Goal: Task Accomplishment & Management: Manage account settings

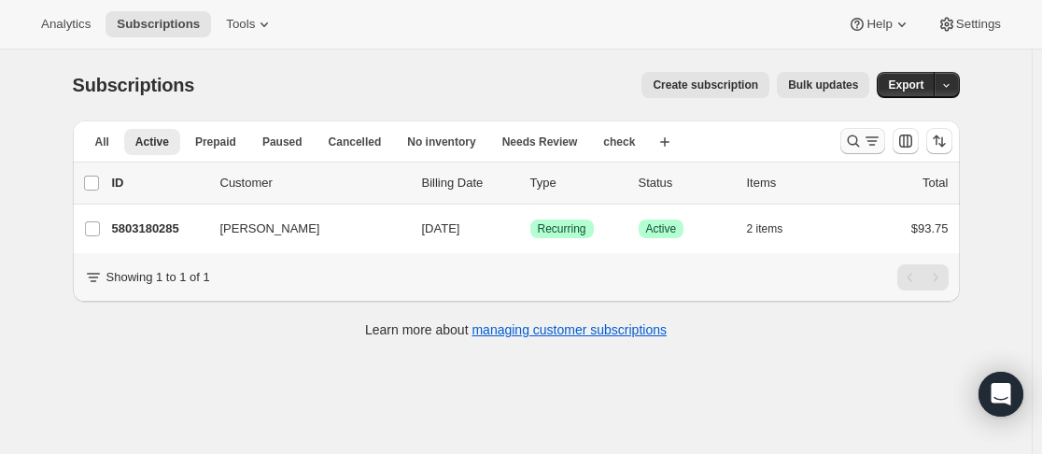
click at [853, 146] on icon "Search and filter results" at bounding box center [853, 141] width 19 height 19
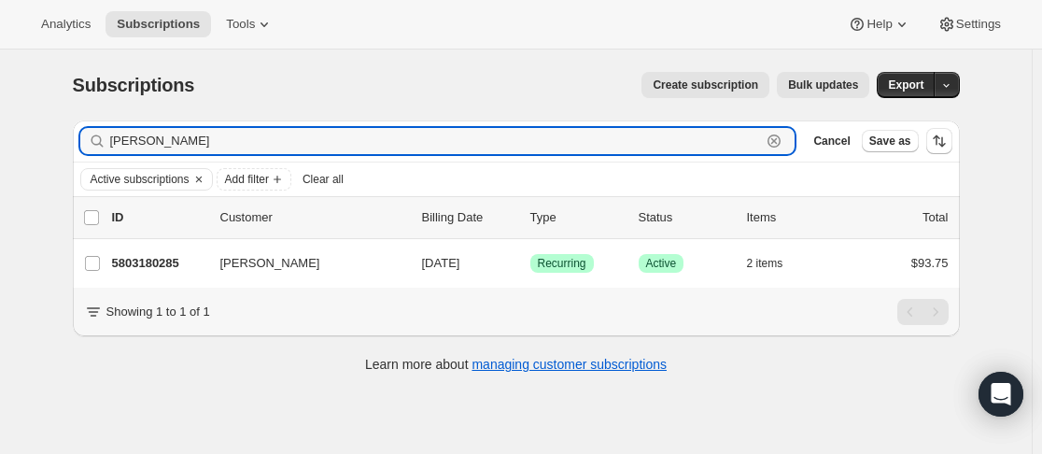
click at [783, 137] on icon "button" at bounding box center [774, 141] width 19 height 19
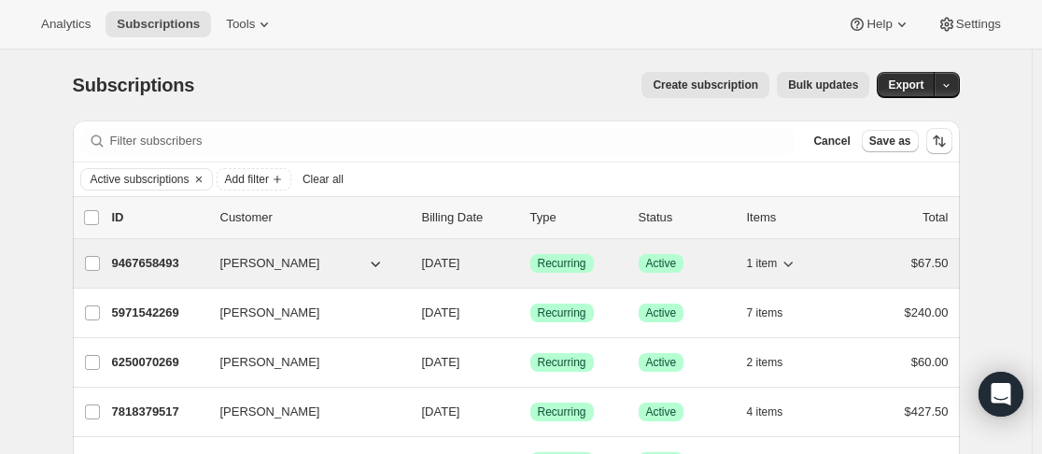
click at [211, 272] on div "9467658493 [PERSON_NAME] [DATE] Success Recurring Success Active 1 item $67.50" at bounding box center [530, 263] width 837 height 26
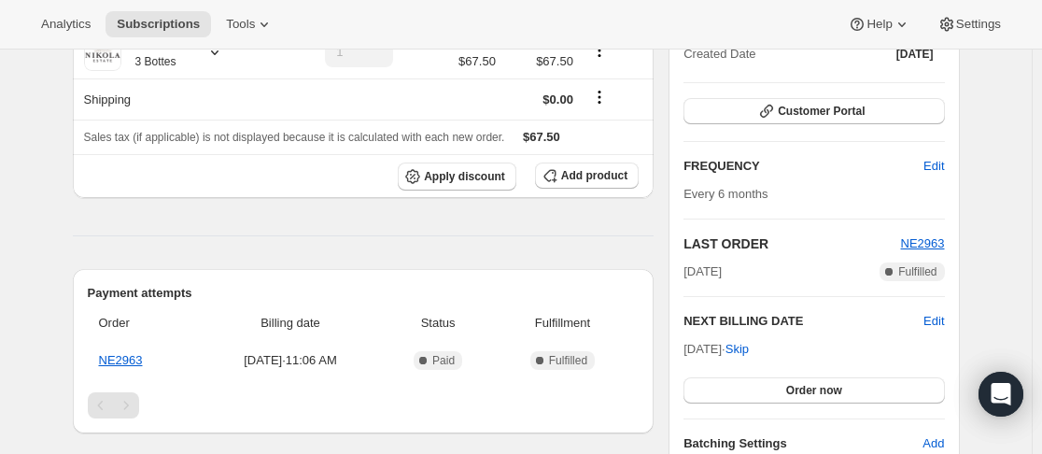
scroll to position [280, 0]
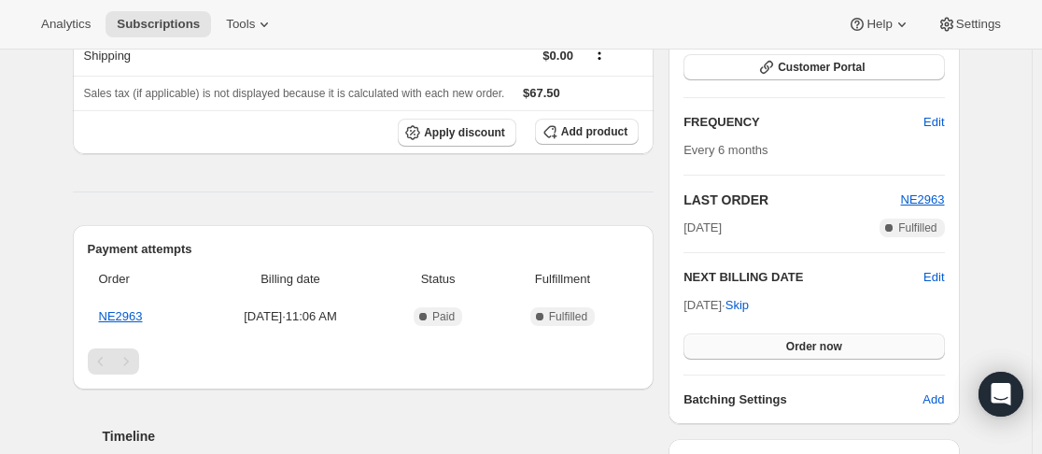
click at [823, 352] on span "Order now" at bounding box center [814, 346] width 56 height 15
click at [823, 352] on span "Click to confirm" at bounding box center [813, 346] width 85 height 15
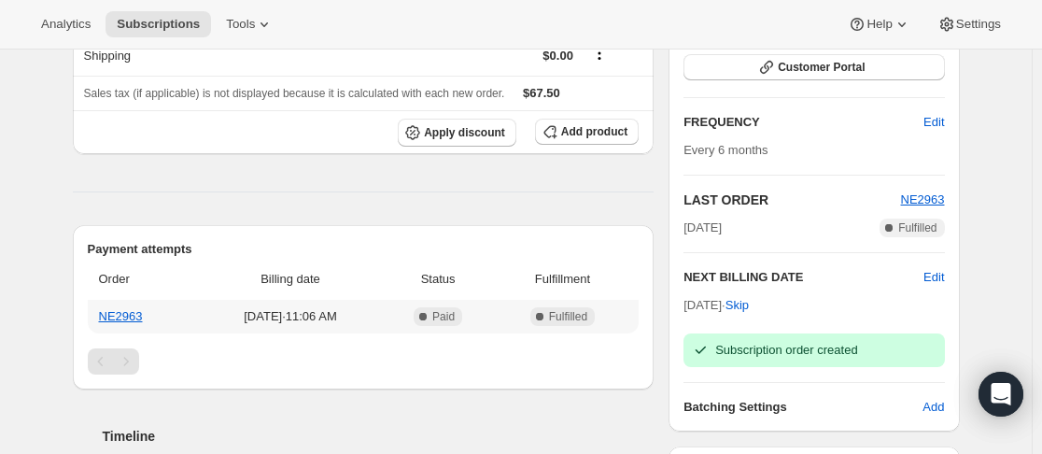
scroll to position [0, 0]
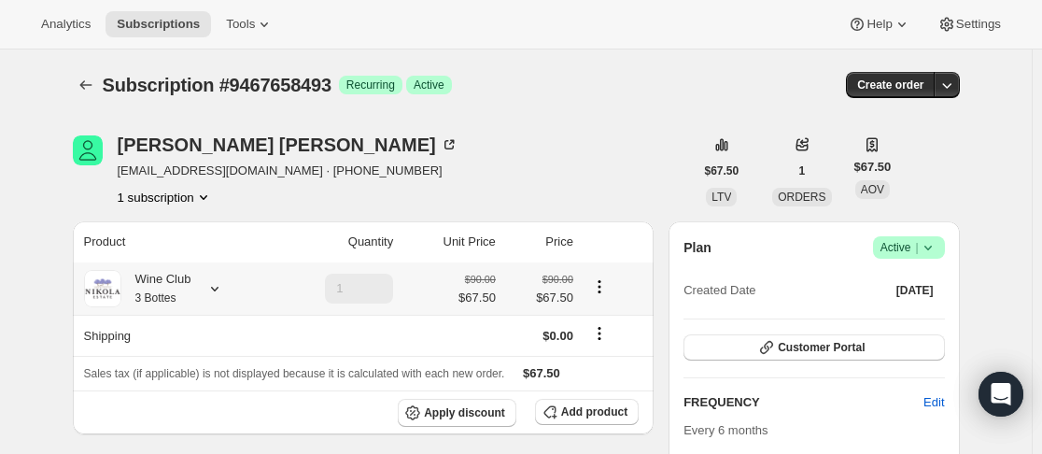
click at [213, 293] on icon at bounding box center [214, 288] width 19 height 19
click at [91, 85] on icon "Subscriptions" at bounding box center [86, 85] width 19 height 19
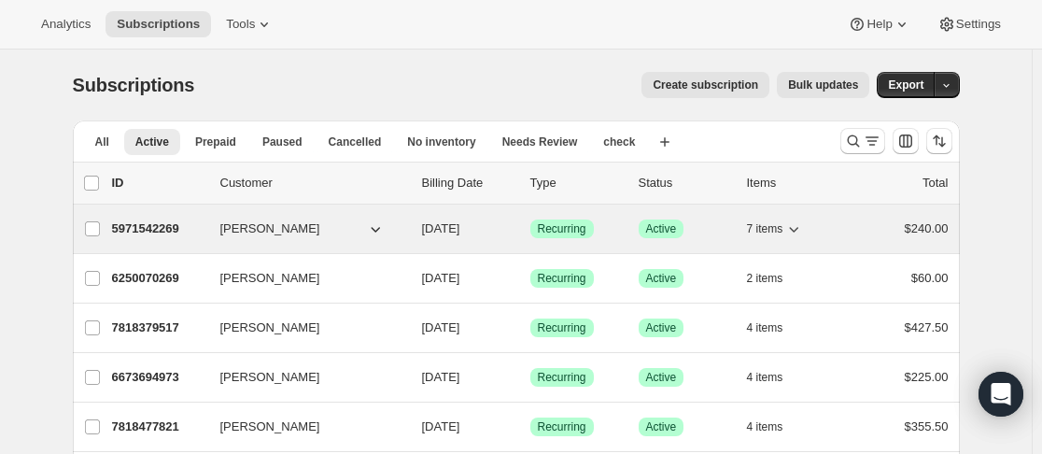
click at [200, 219] on p "5971542269" at bounding box center [158, 228] width 93 height 19
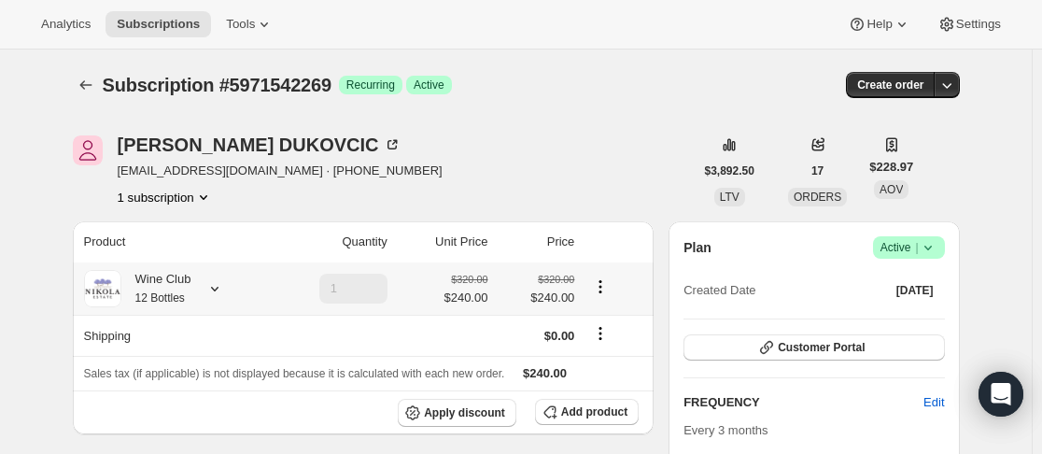
click at [212, 286] on icon at bounding box center [214, 288] width 19 height 19
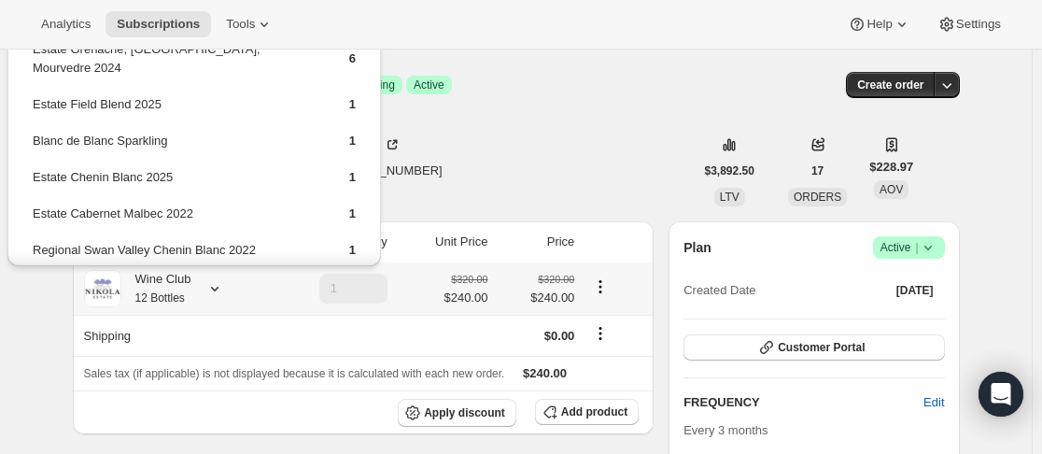
click at [212, 286] on icon at bounding box center [214, 288] width 19 height 19
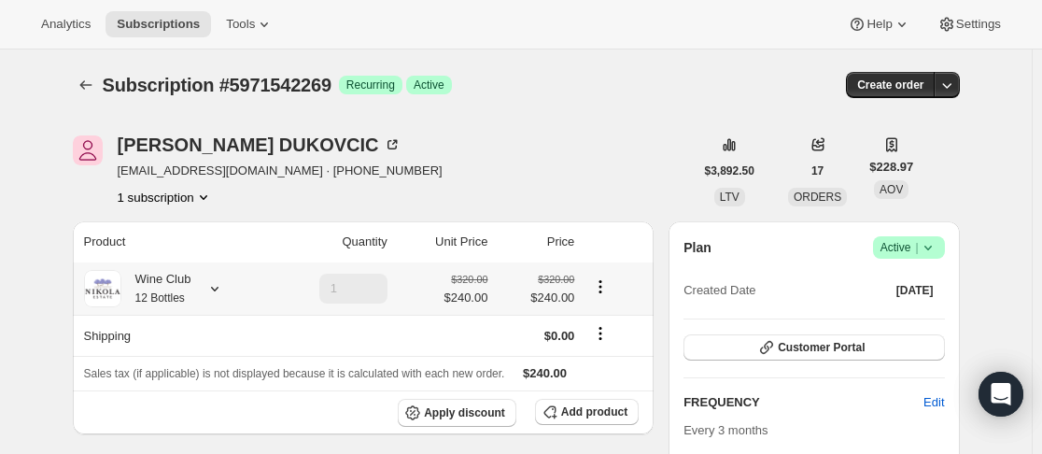
click at [212, 286] on icon at bounding box center [214, 288] width 19 height 19
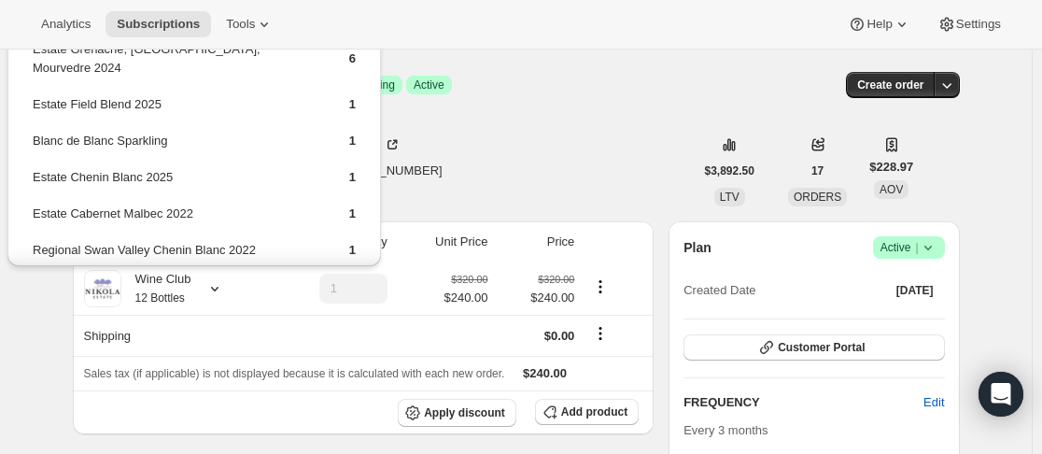
drag, startPoint x: 583, startPoint y: 134, endPoint x: 581, endPoint y: 148, distance: 14.1
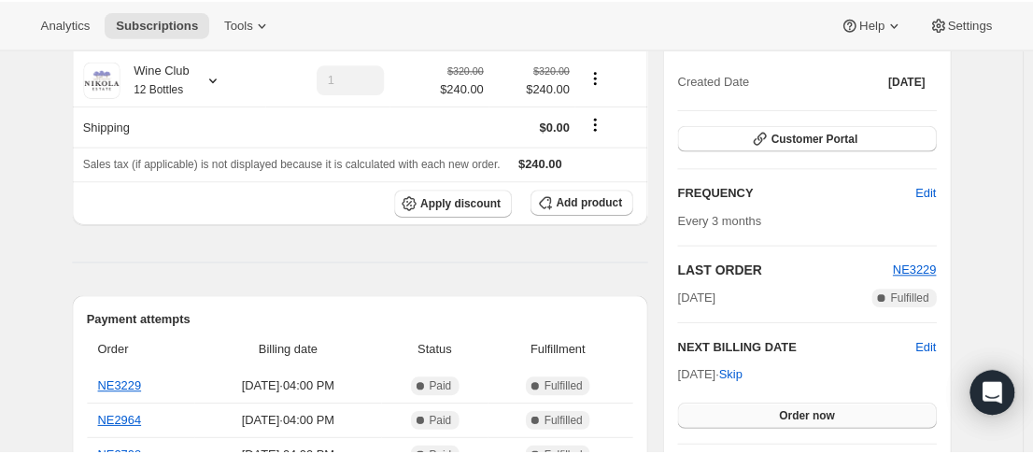
scroll to position [374, 0]
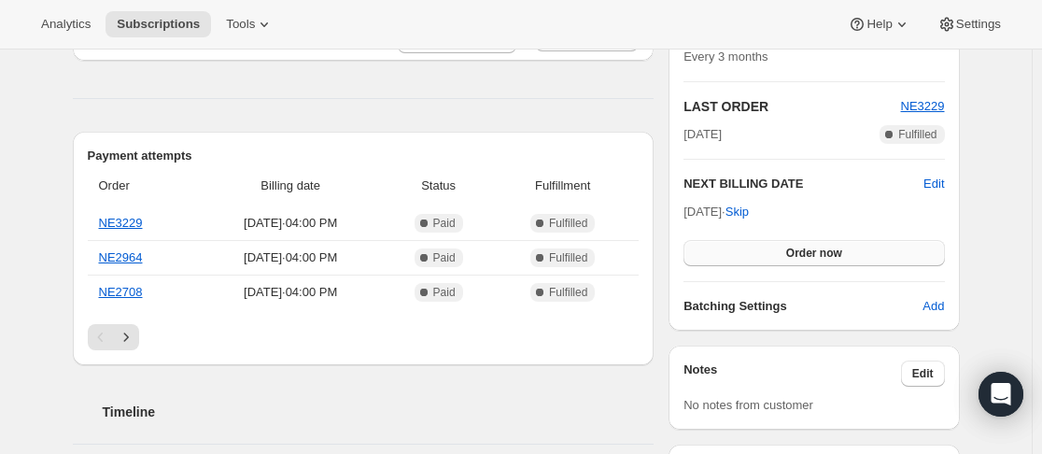
click at [799, 254] on span "Order now" at bounding box center [814, 253] width 56 height 15
click at [800, 254] on span "Click to confirm" at bounding box center [813, 253] width 85 height 15
